Goal: Task Accomplishment & Management: Complete application form

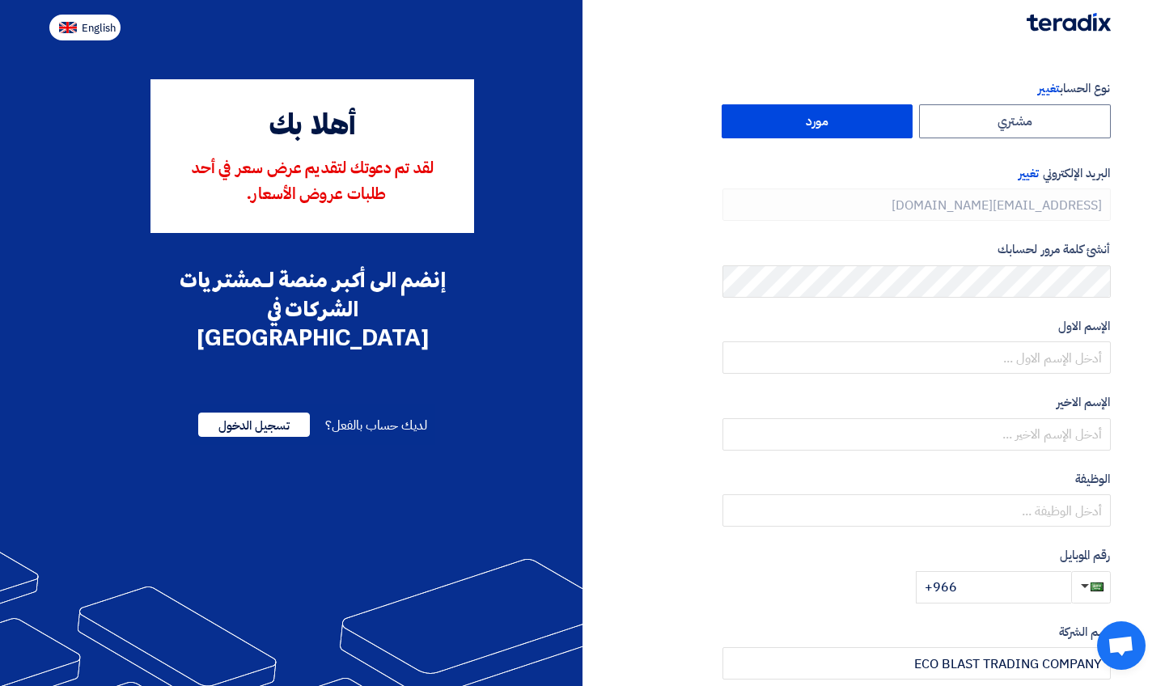
click at [102, 27] on span "English" at bounding box center [99, 28] width 34 height 11
type input "Register"
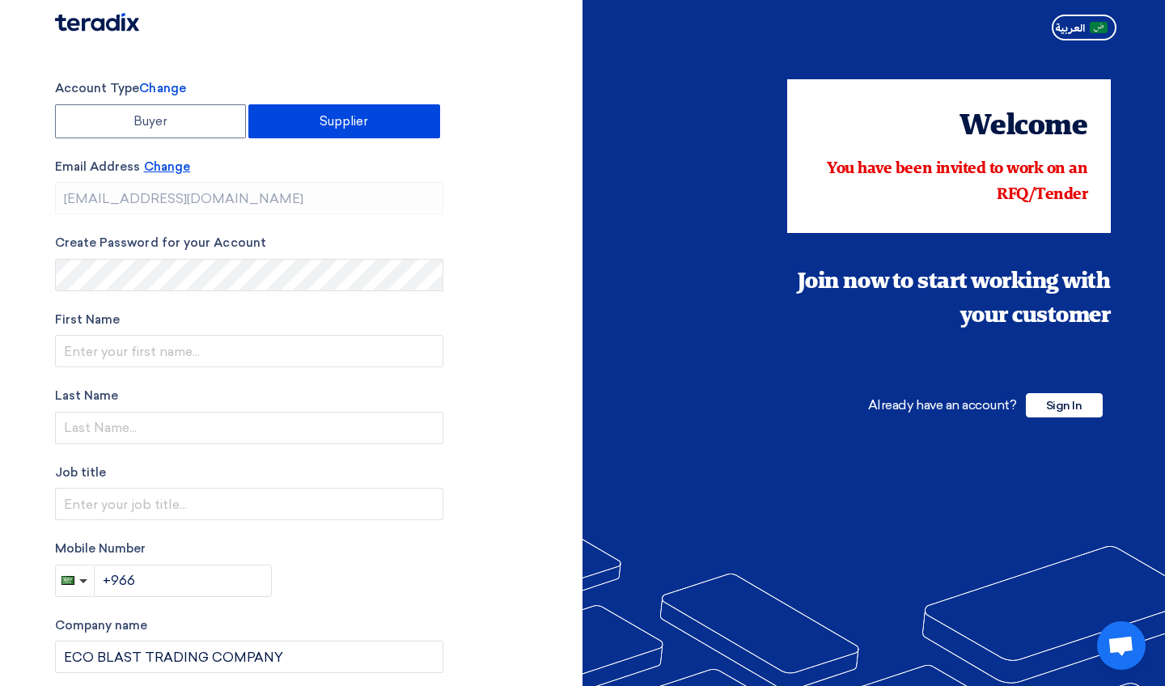
click at [171, 167] on span "Change" at bounding box center [167, 166] width 46 height 15
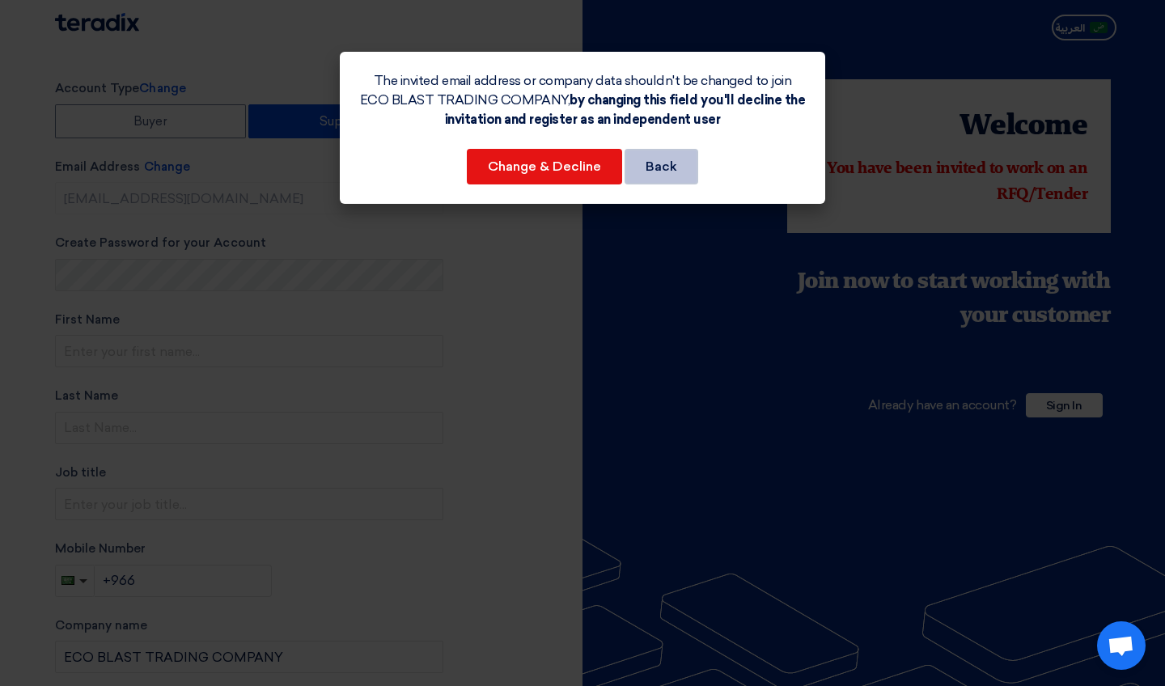
click at [669, 170] on button "Back" at bounding box center [661, 167] width 74 height 36
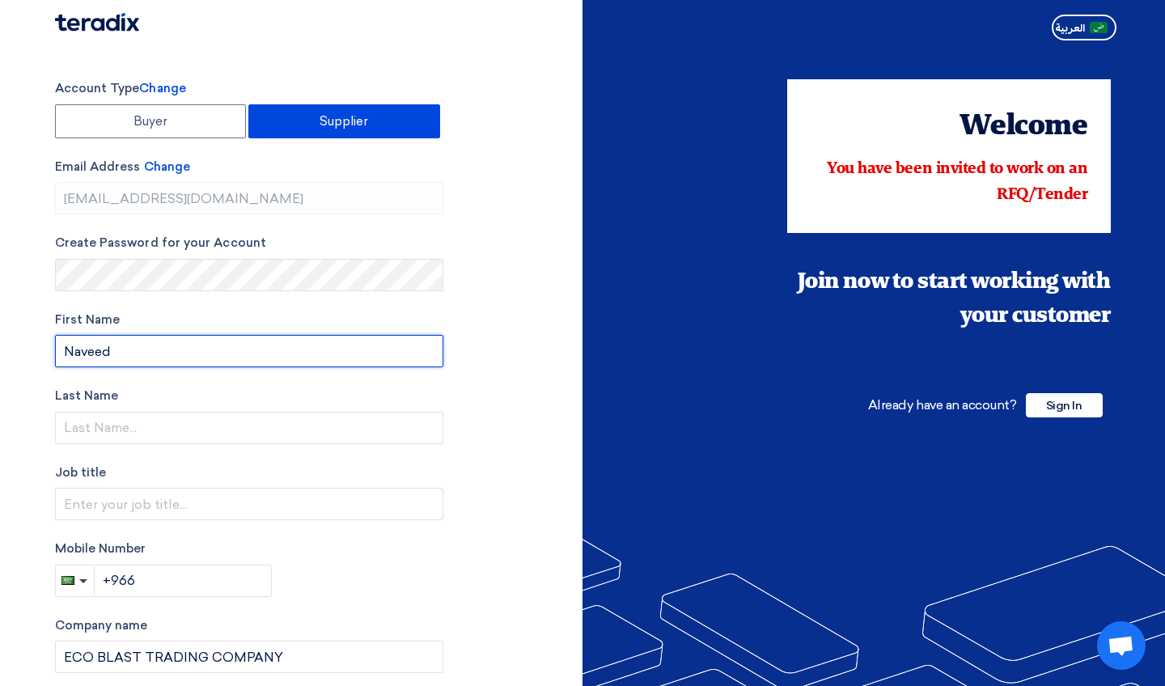
type input "Naveed"
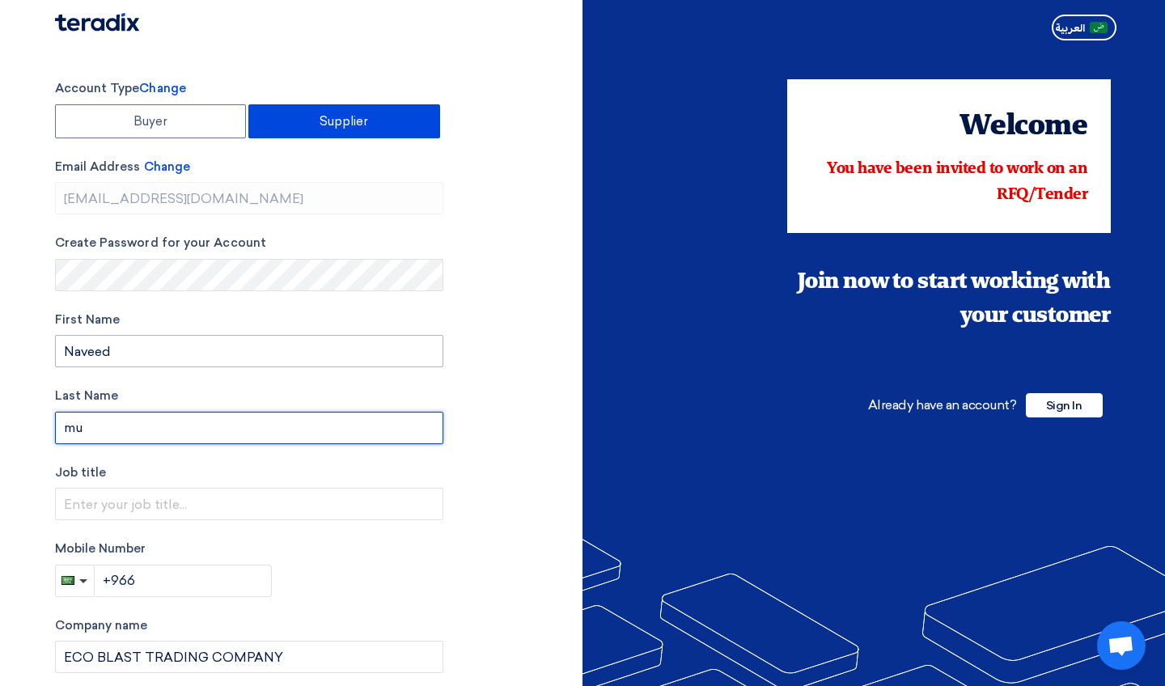
type input "m"
type input "[PERSON_NAME]"
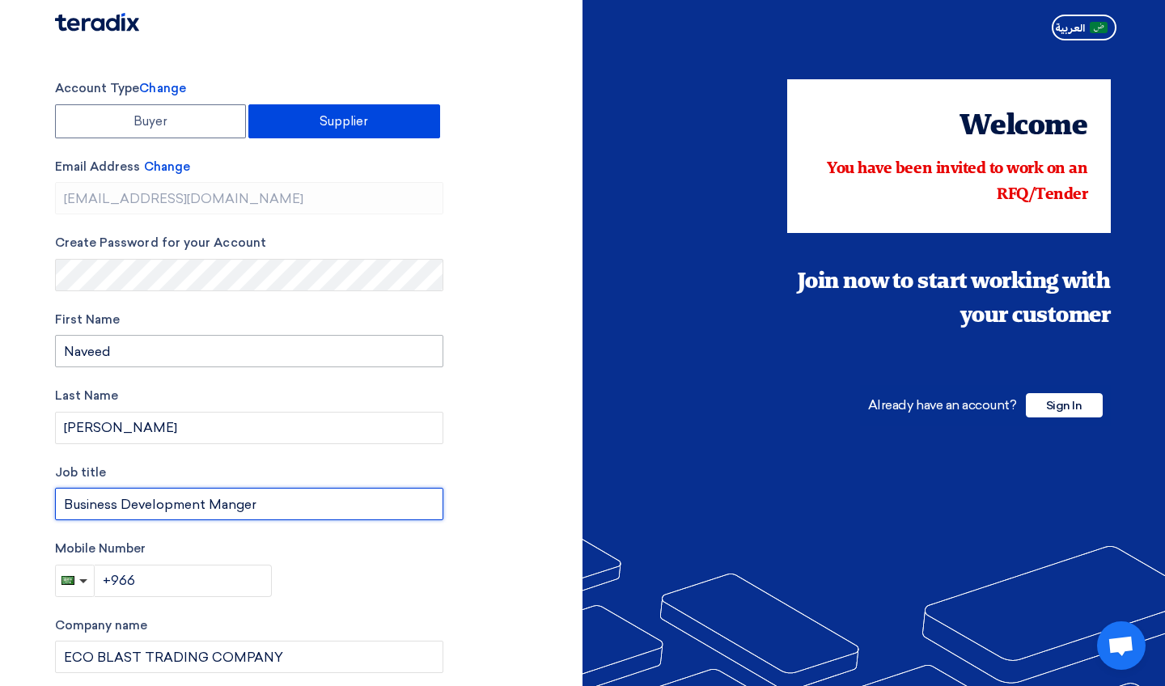
type input "Business Development Manger"
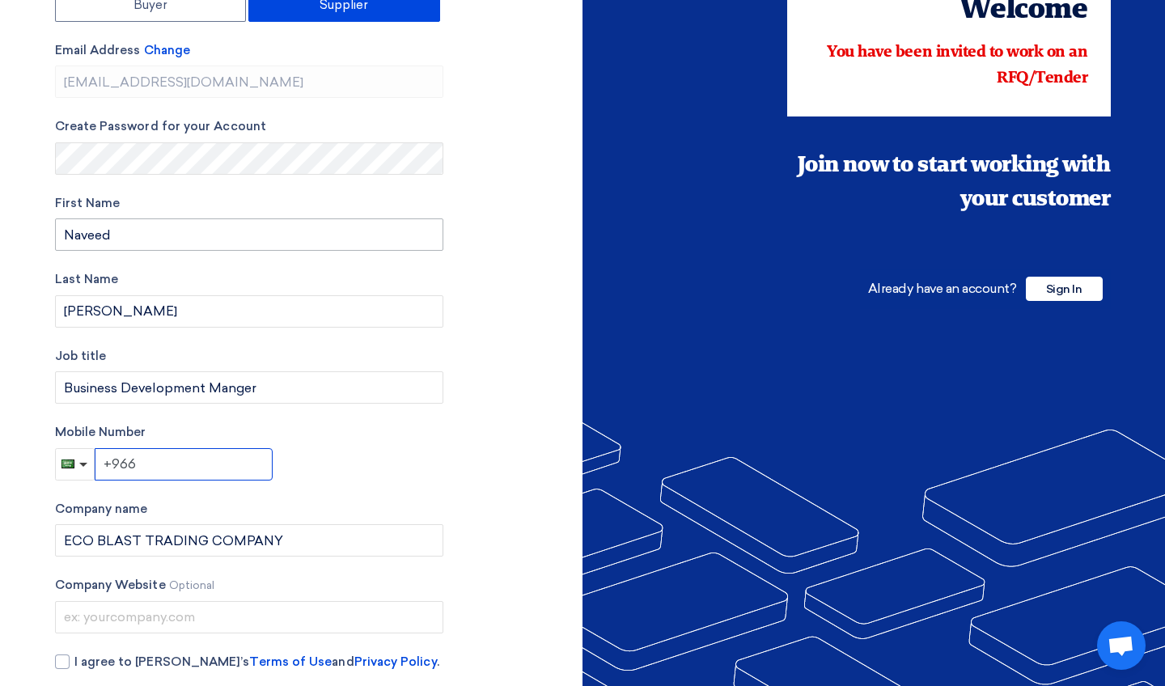
scroll to position [150, 0]
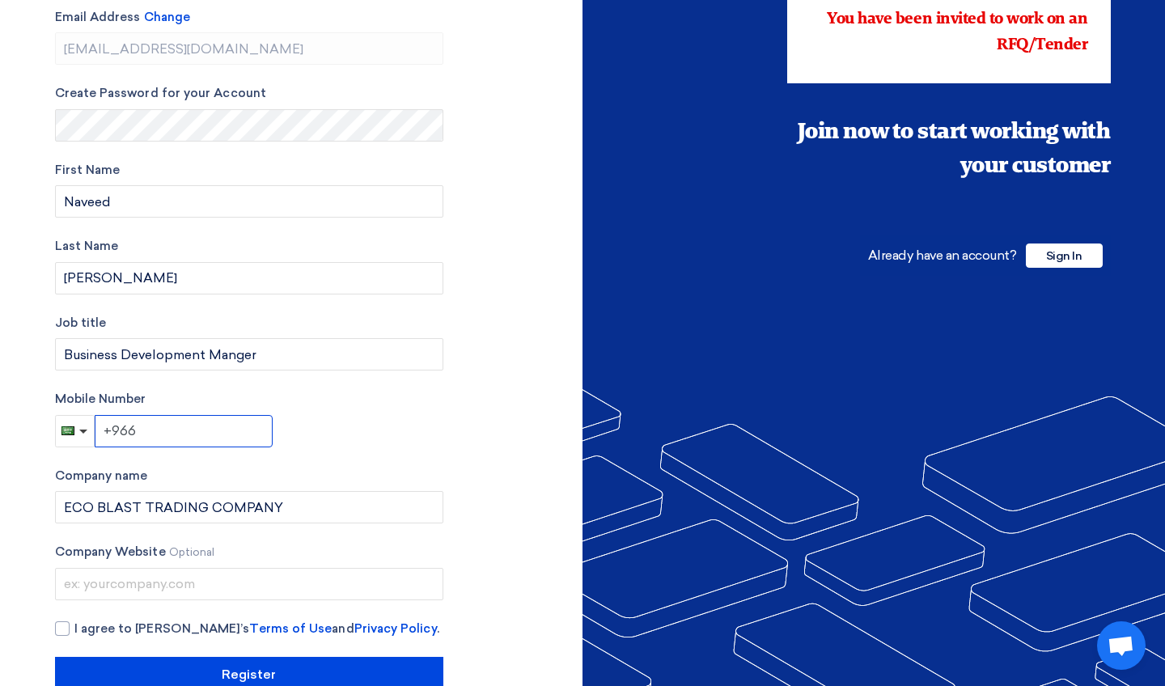
click at [163, 434] on input "+966" at bounding box center [184, 431] width 178 height 32
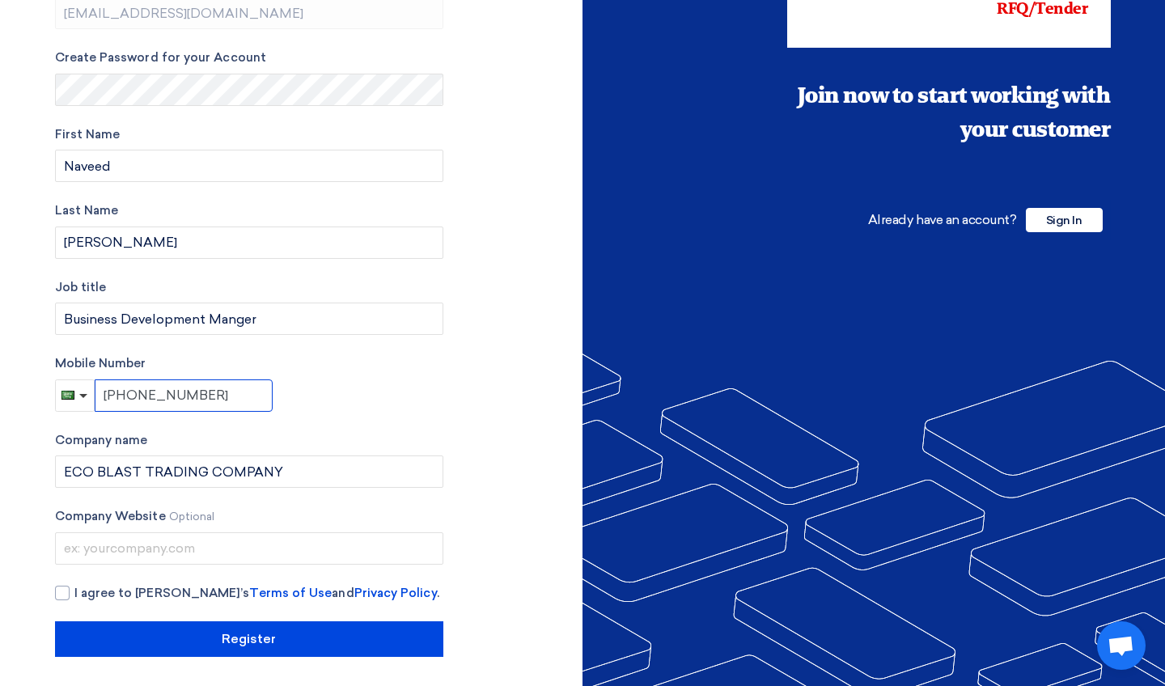
scroll to position [184, 0]
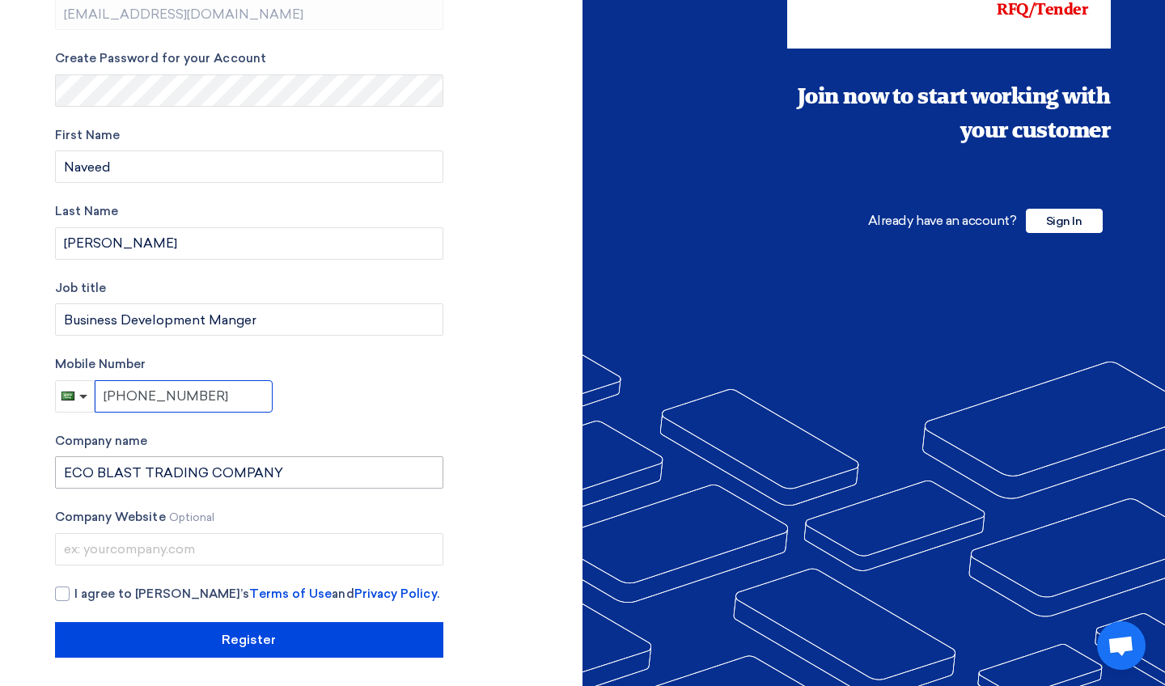
type input "[PHONE_NUMBER]"
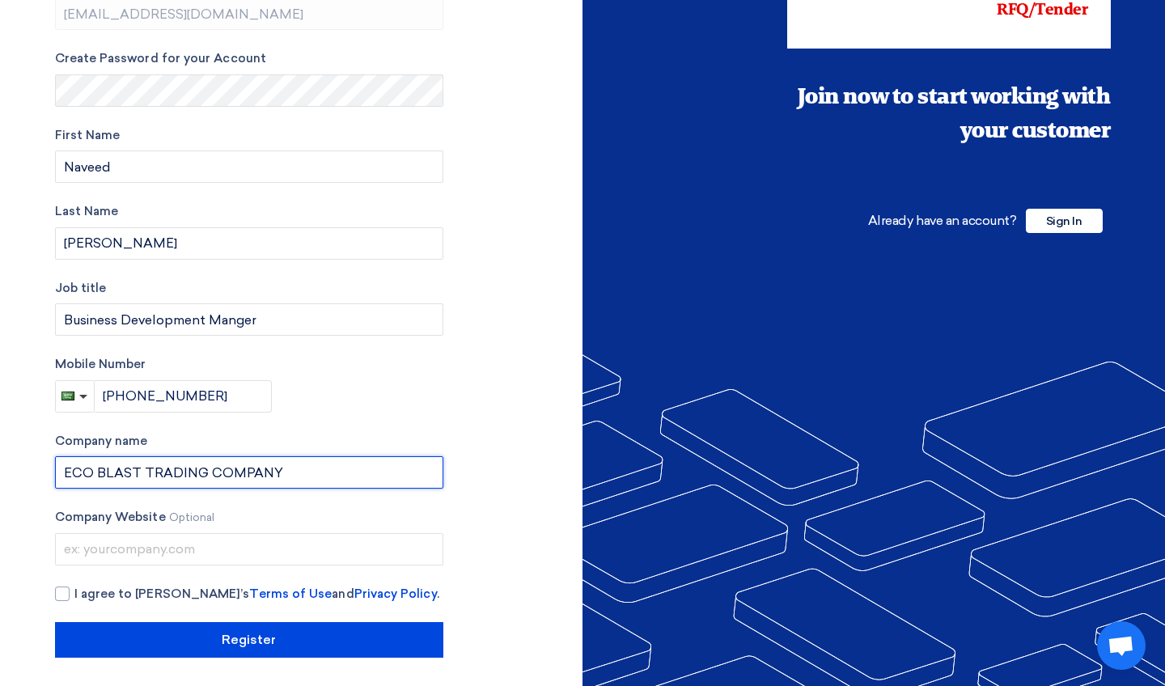
click at [205, 469] on input "ECO BLAST TRADING COMPANY" at bounding box center [249, 472] width 388 height 32
type input "ECO BLAST CORE COMPANY"
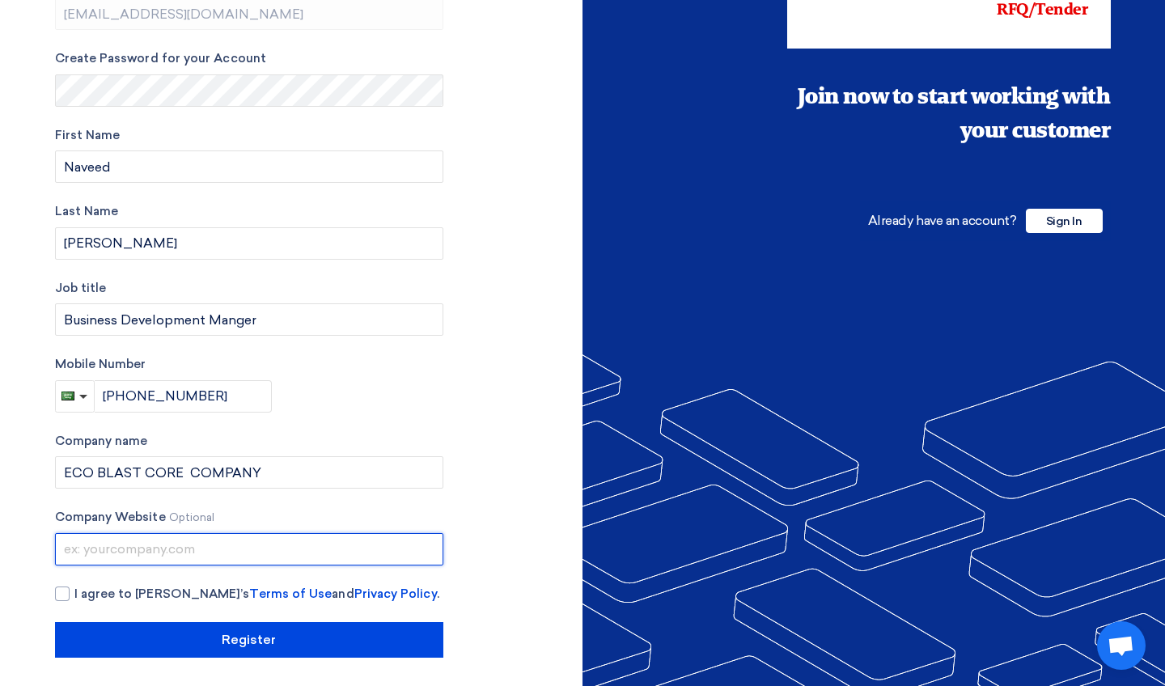
click at [284, 556] on input "text" at bounding box center [249, 549] width 388 height 32
type input "[DOMAIN_NAME]"
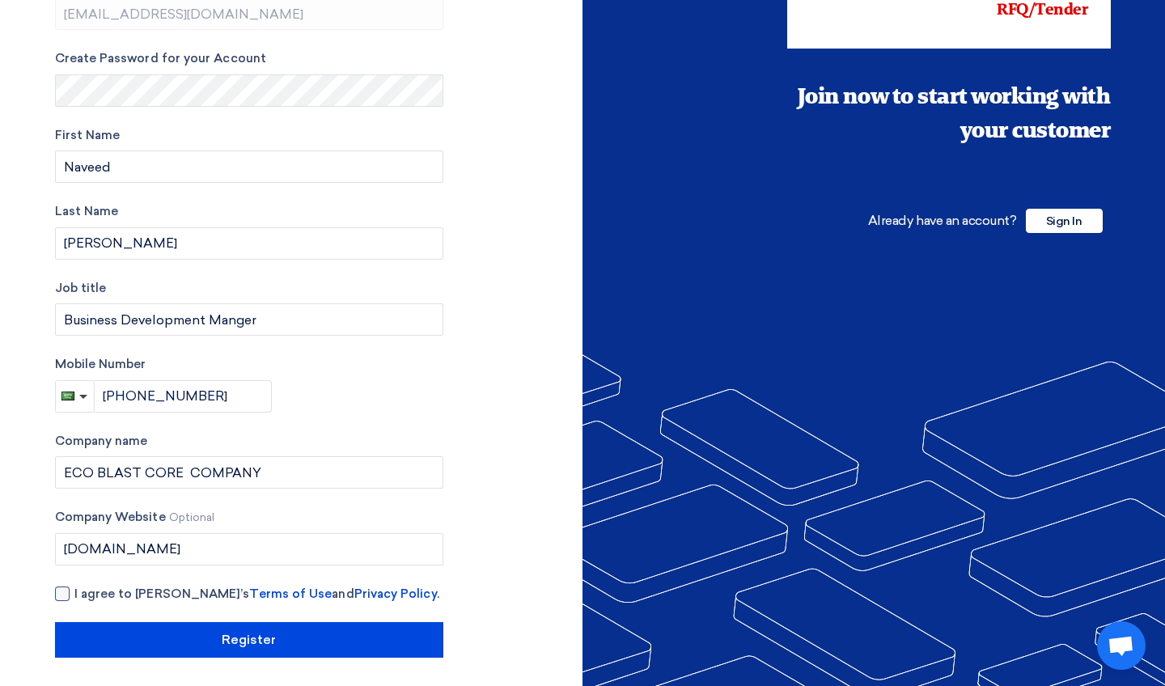
click at [63, 590] on div at bounding box center [62, 593] width 15 height 15
click at [74, 590] on input "I agree to [PERSON_NAME]’s Terms of Use and Privacy Policy ." at bounding box center [268, 601] width 388 height 32
checkbox input "true"
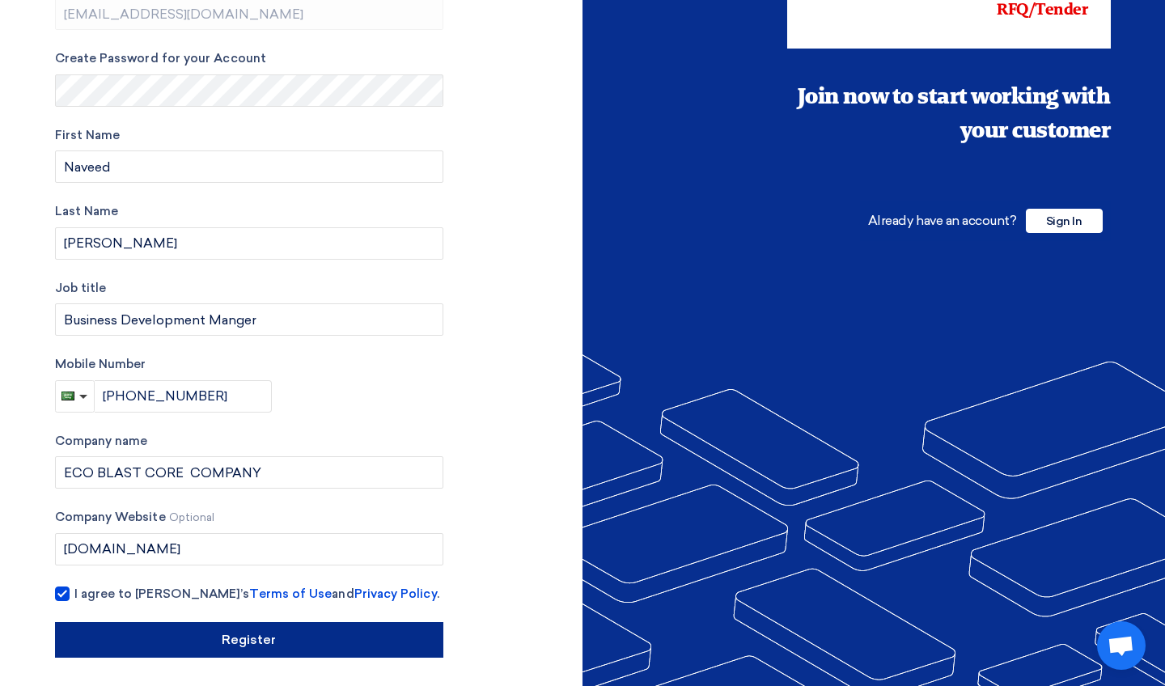
click at [189, 632] on input "Register" at bounding box center [249, 640] width 388 height 36
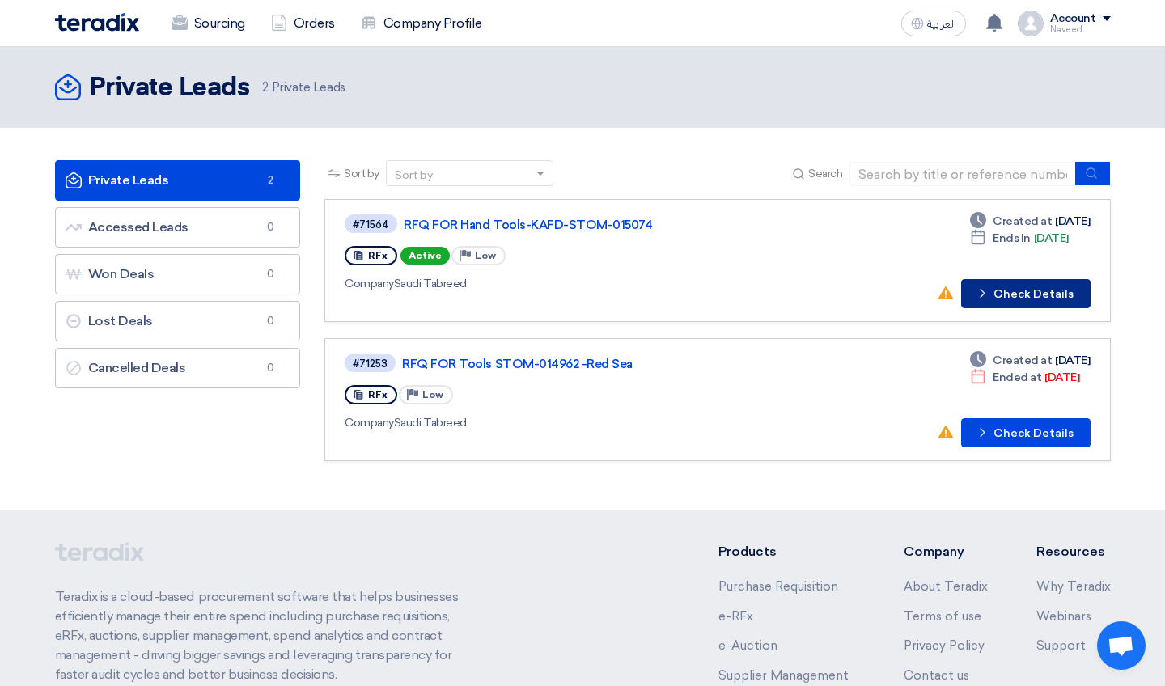
click at [1054, 294] on button "Check details Check Details" at bounding box center [1025, 293] width 129 height 29
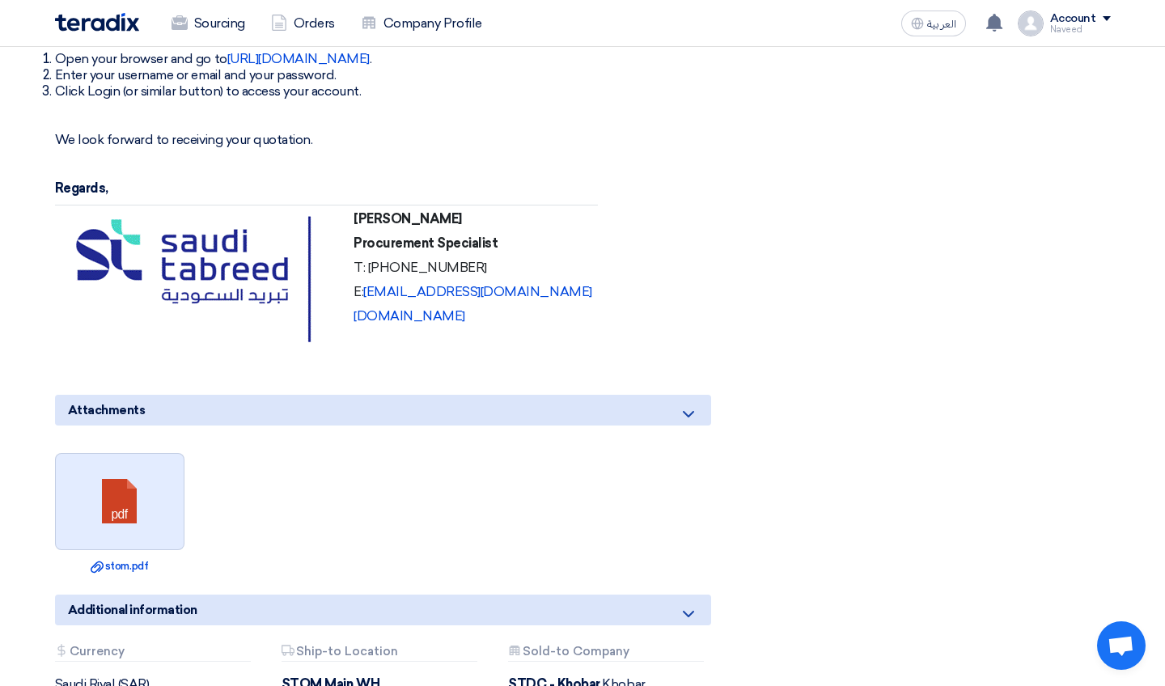
scroll to position [2006, 0]
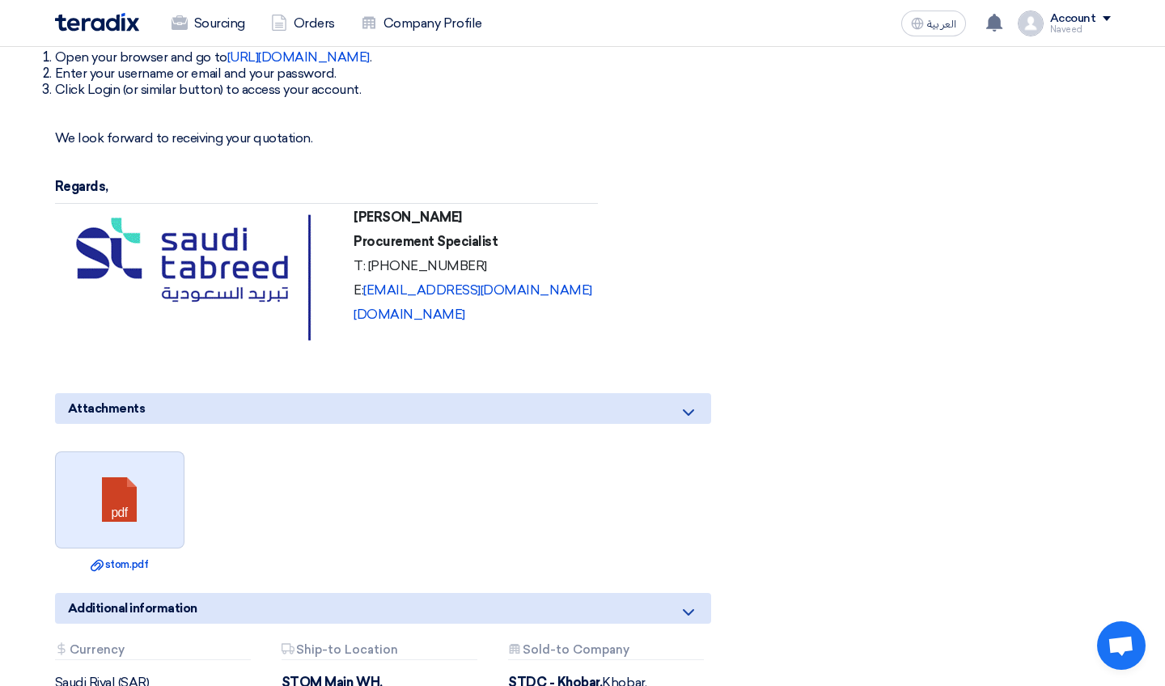
click at [146, 465] on link at bounding box center [120, 500] width 129 height 97
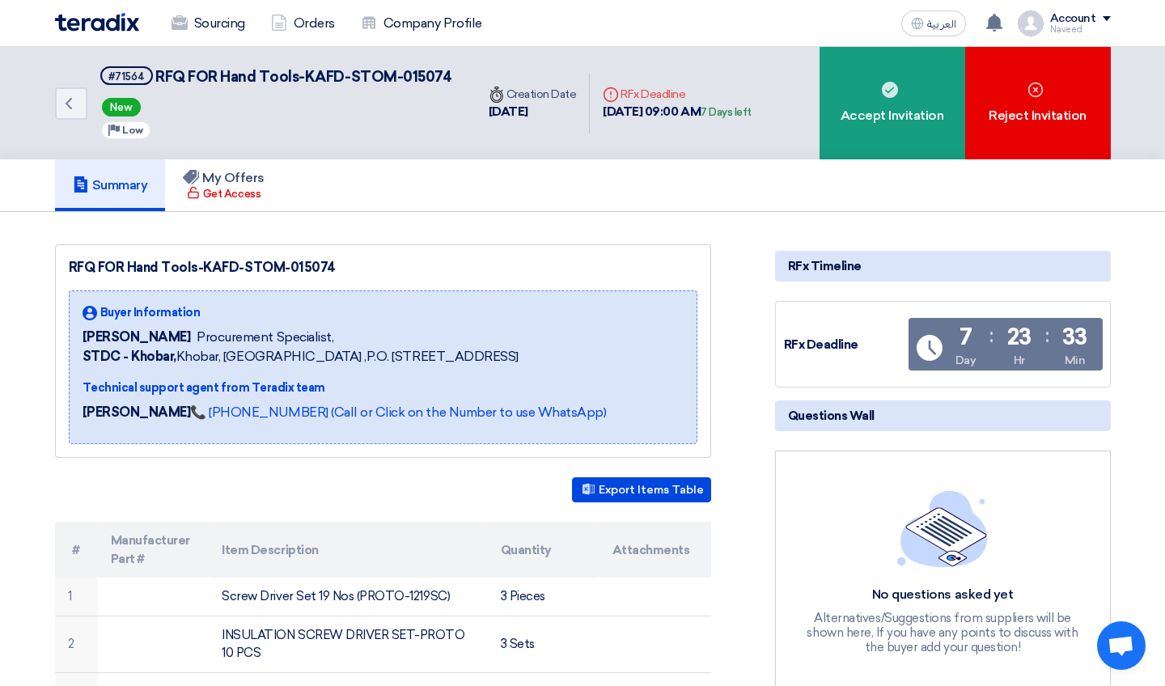
scroll to position [0, 0]
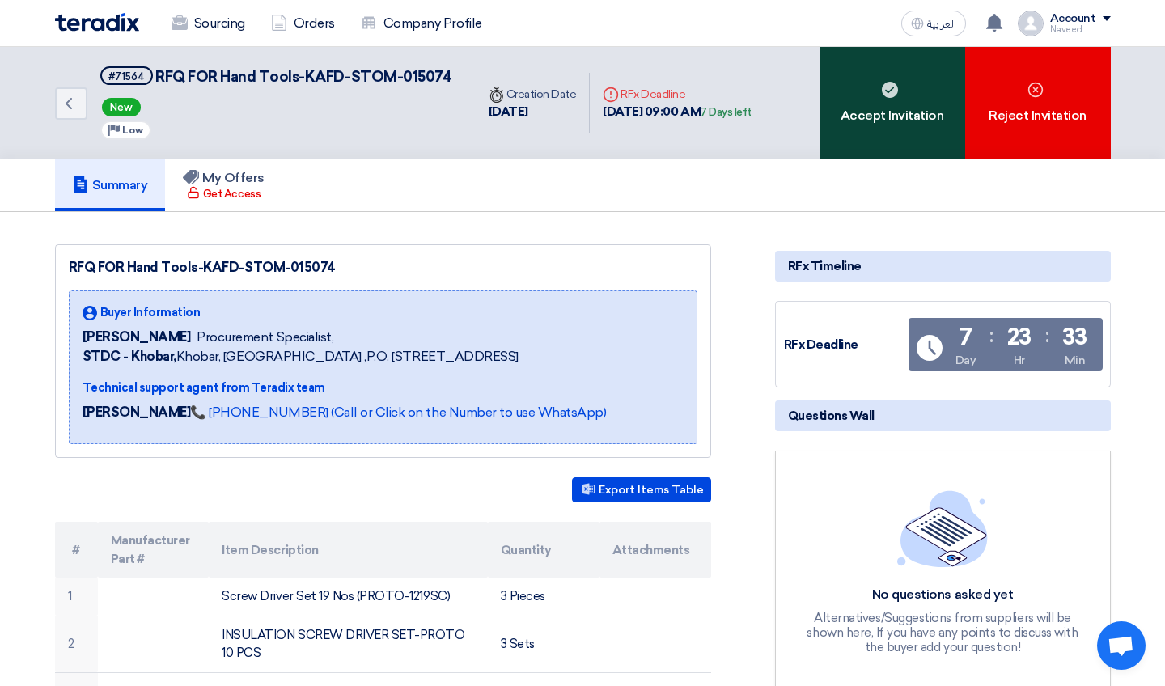
click at [900, 128] on div "Accept Invitation" at bounding box center [892, 103] width 146 height 112
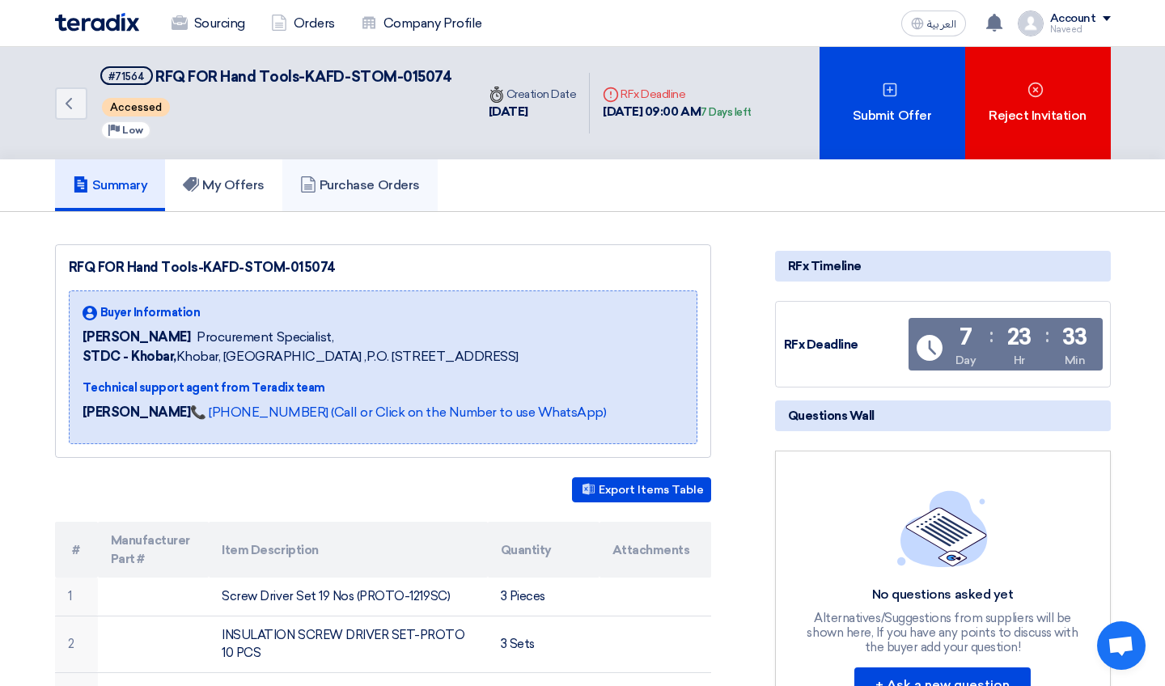
click at [383, 192] on h5 "Purchase Orders" at bounding box center [360, 185] width 120 height 16
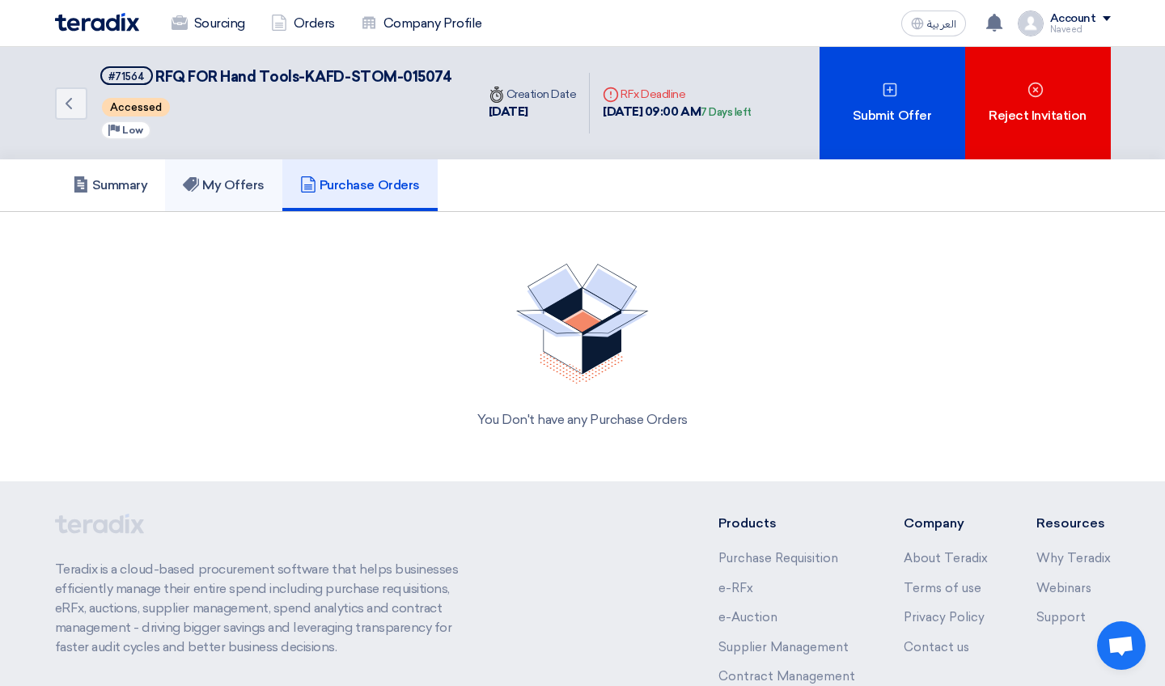
click at [252, 188] on h5 "My Offers" at bounding box center [224, 185] width 82 height 16
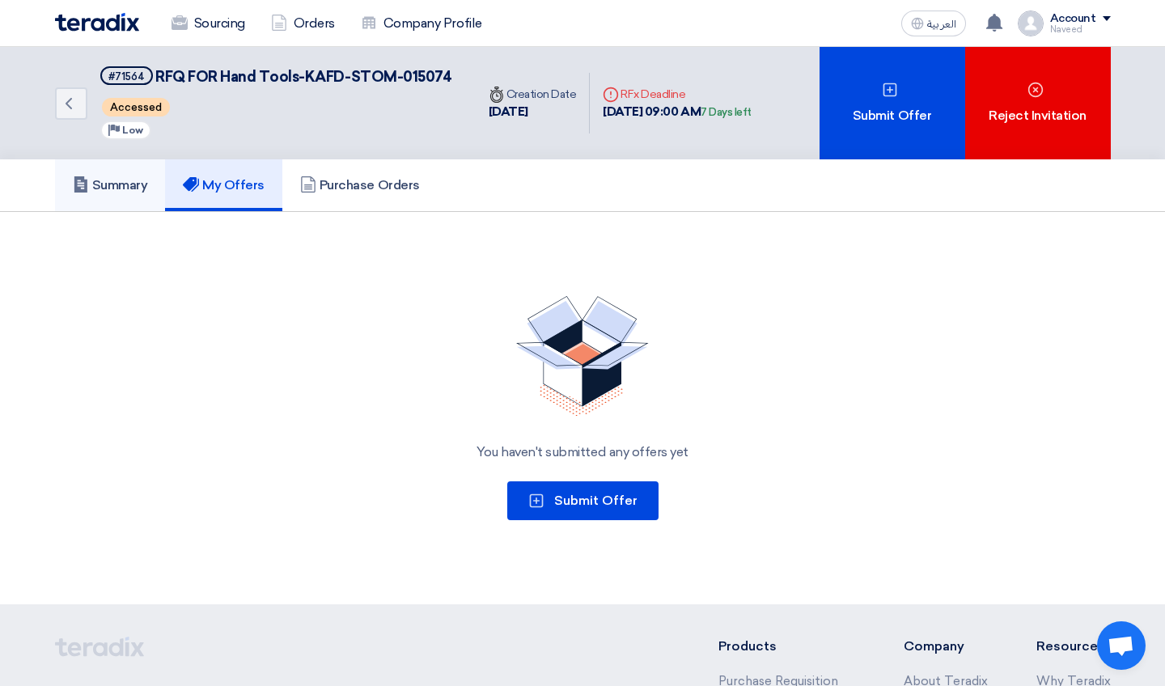
click at [118, 184] on h5 "Summary" at bounding box center [110, 185] width 75 height 16
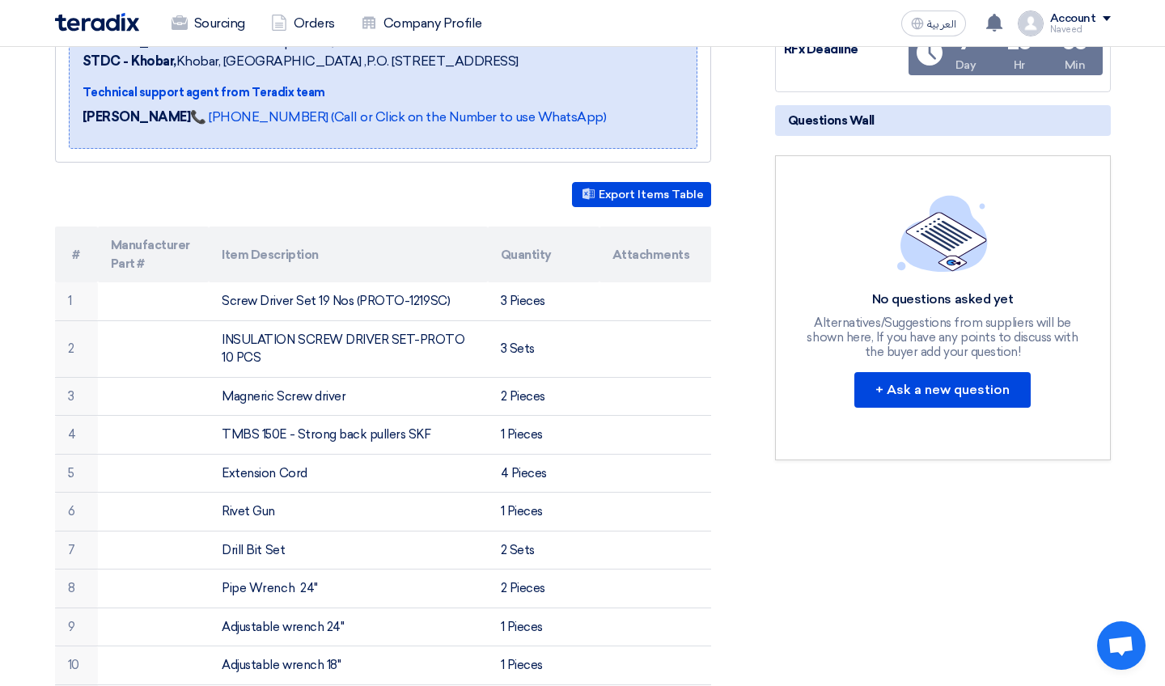
scroll to position [300, 0]
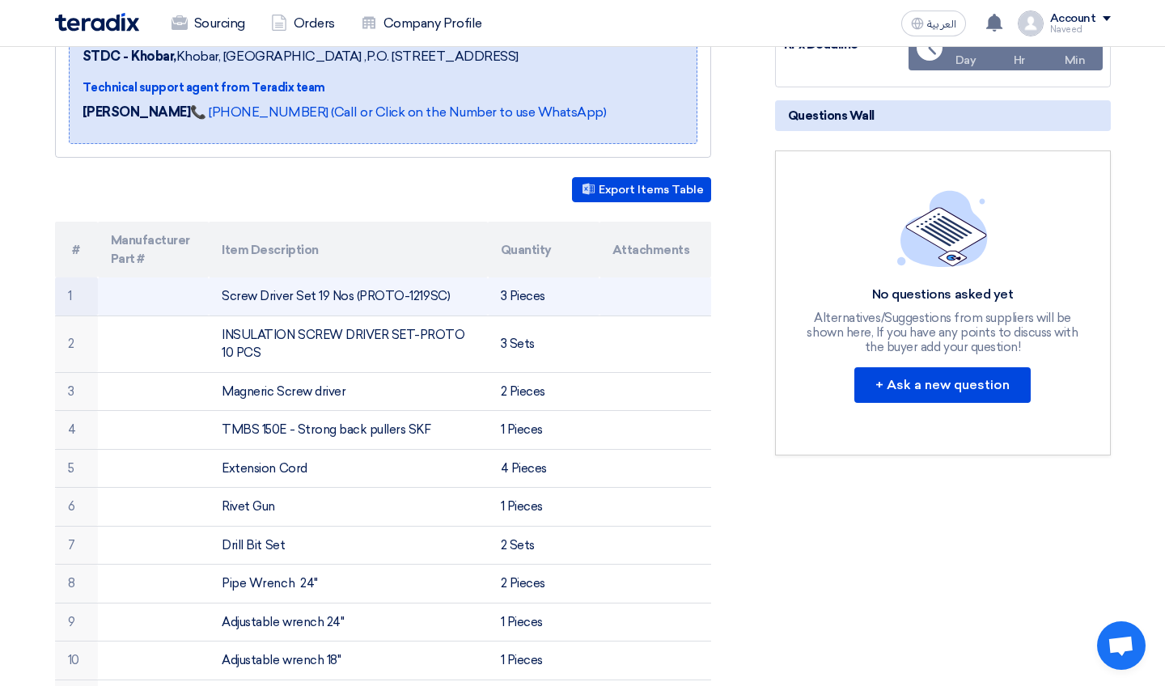
click at [613, 300] on td at bounding box center [655, 296] width 112 height 38
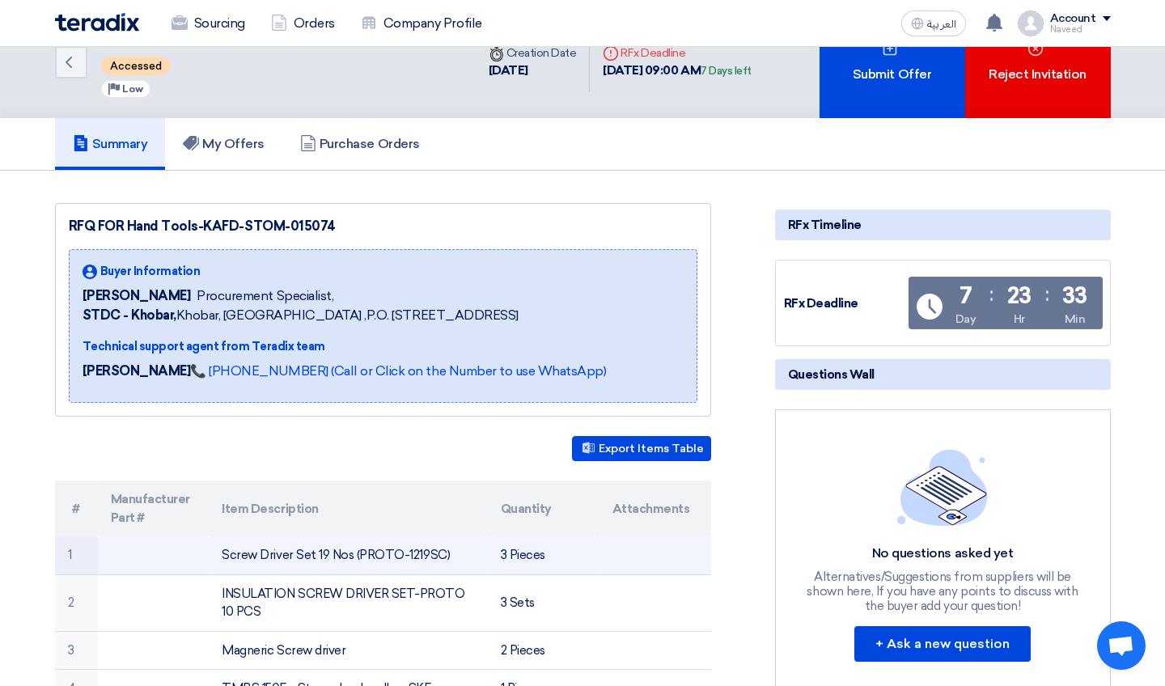
scroll to position [19, 0]
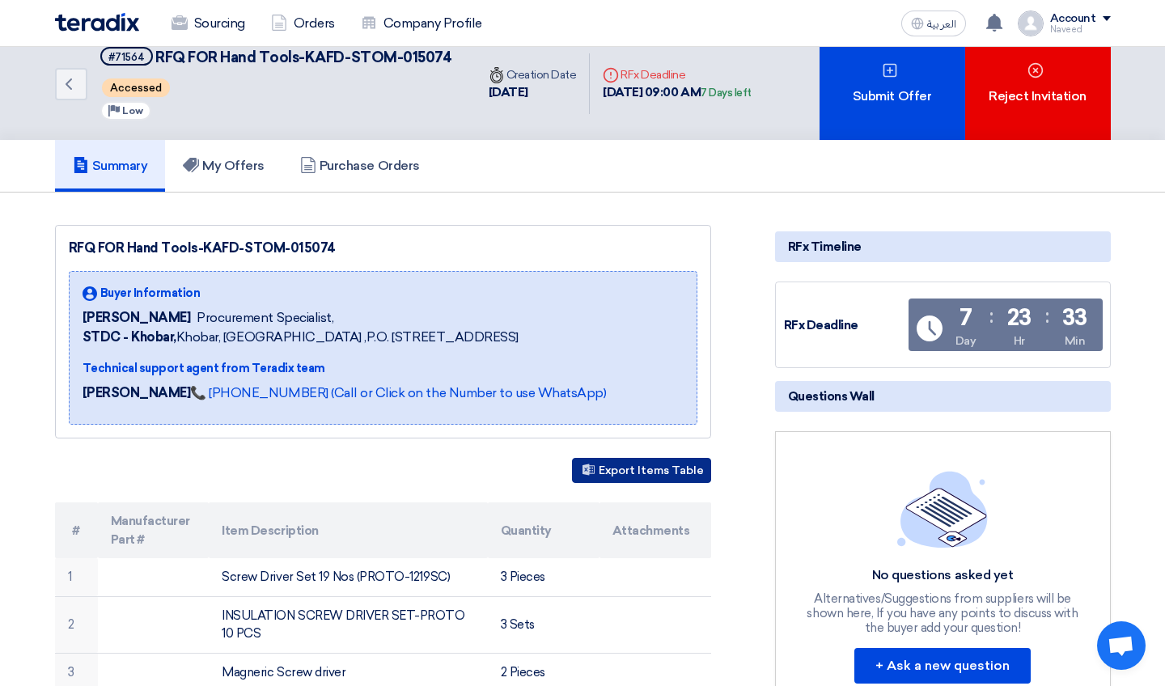
click at [655, 477] on button "Export Items Table" at bounding box center [641, 470] width 139 height 25
